Goal: Task Accomplishment & Management: Manage account settings

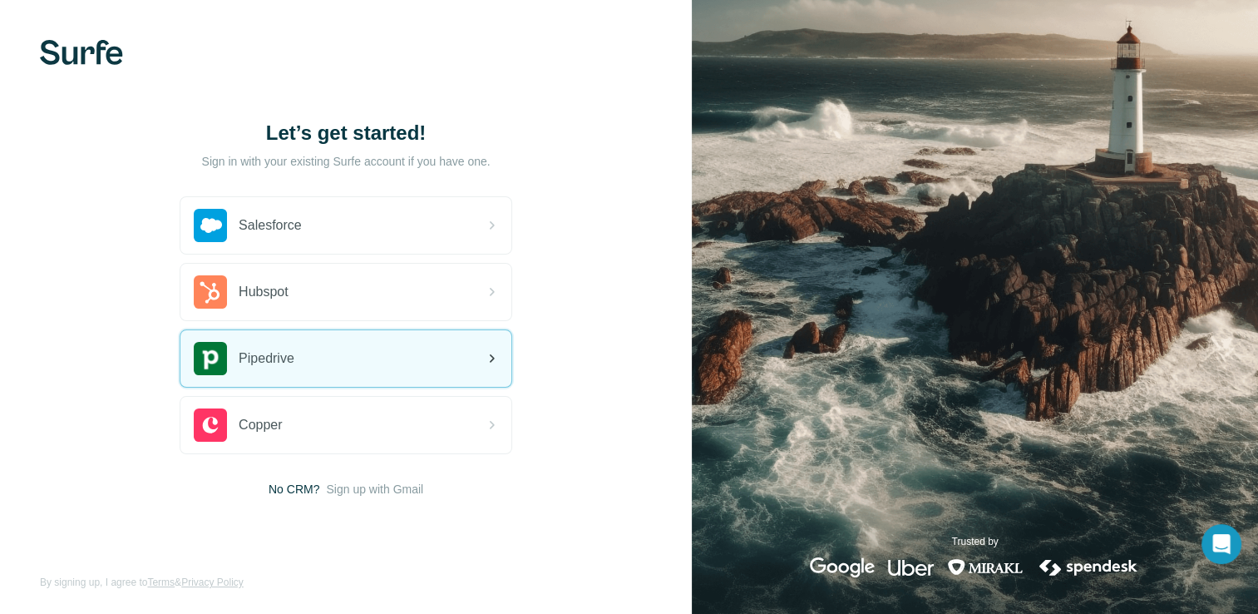
click at [324, 358] on div "Pipedrive" at bounding box center [345, 358] width 331 height 57
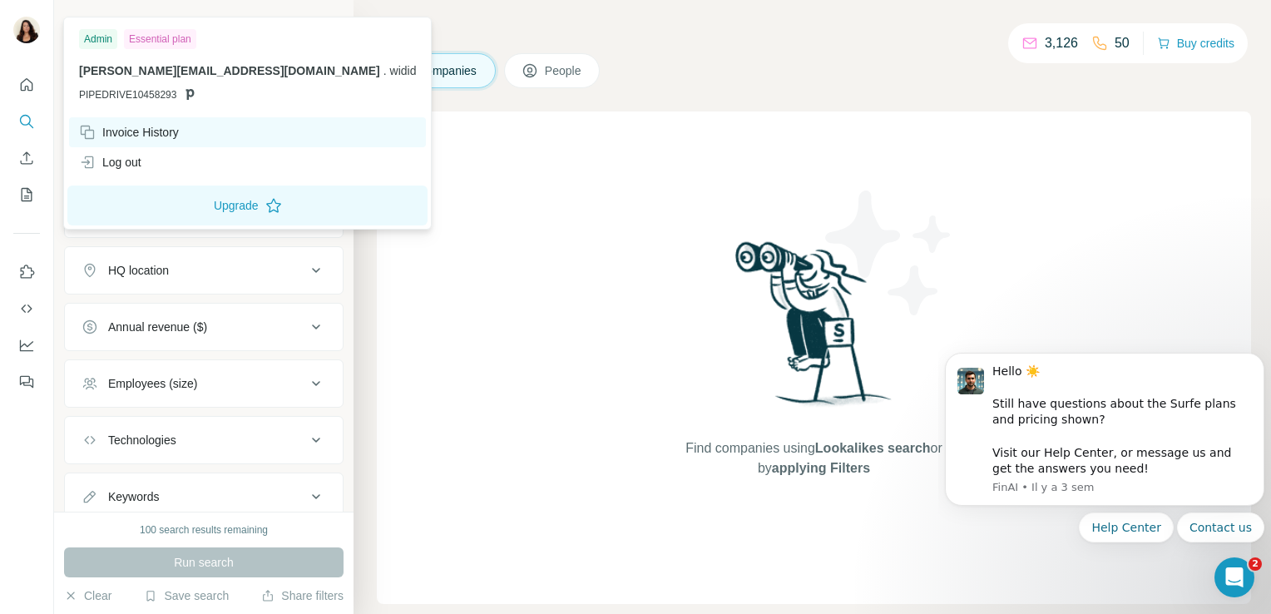
click at [119, 131] on div "Invoice History" at bounding box center [129, 132] width 100 height 17
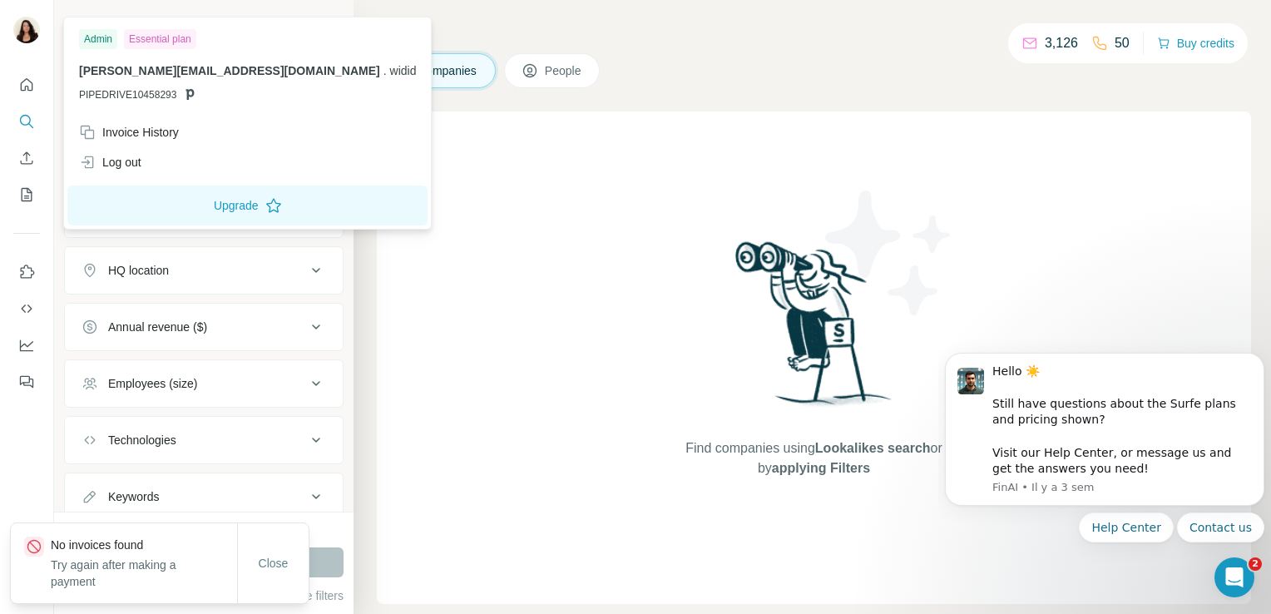
click at [181, 37] on div "Essential plan" at bounding box center [160, 39] width 72 height 20
